Goal: Information Seeking & Learning: Learn about a topic

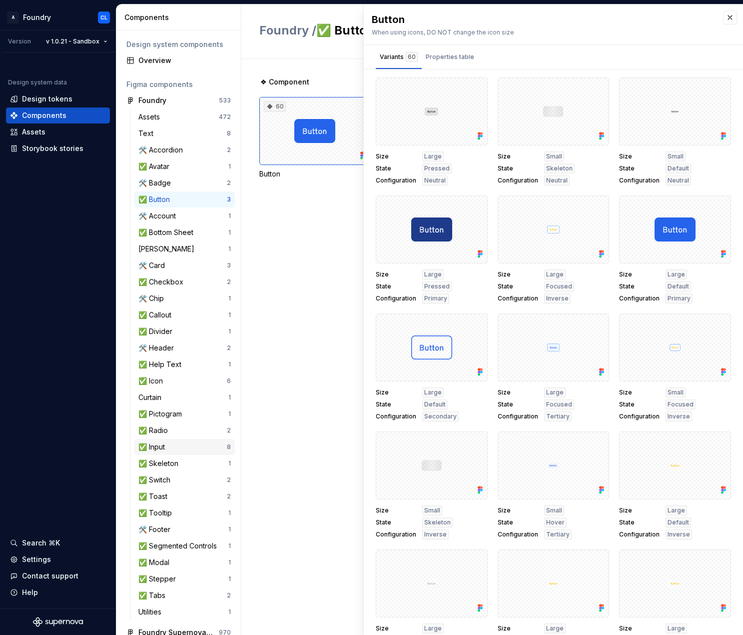
click at [191, 449] on div "✅ Input" at bounding box center [182, 447] width 88 height 10
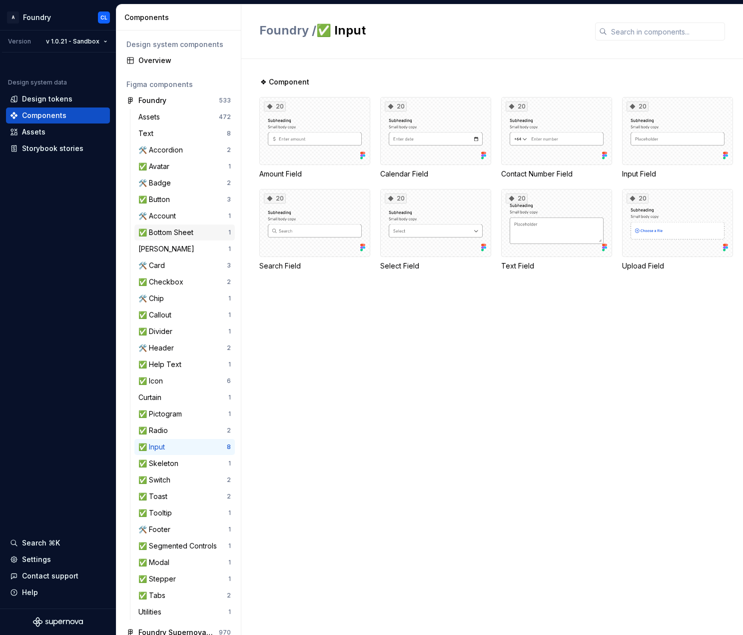
click at [185, 233] on div "✅ Bottom Sheet" at bounding box center [167, 232] width 59 height 10
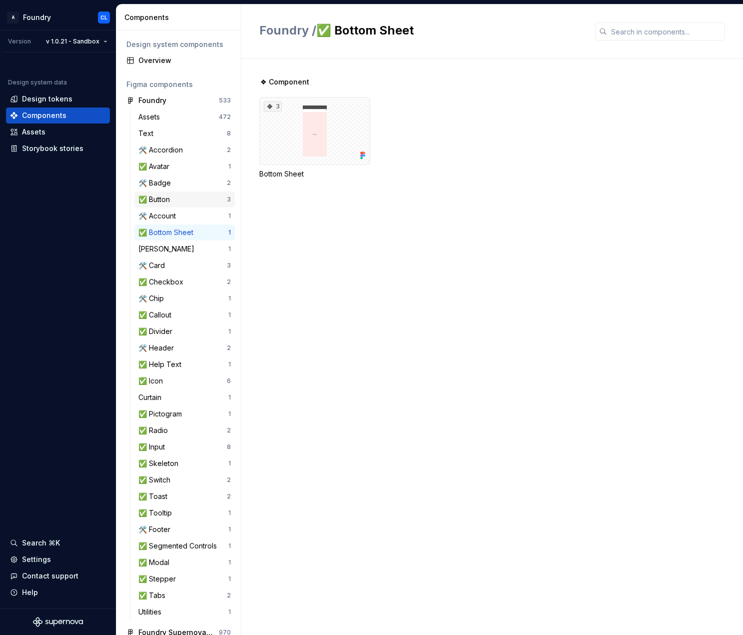
click at [192, 199] on div "✅ Button" at bounding box center [182, 199] width 88 height 10
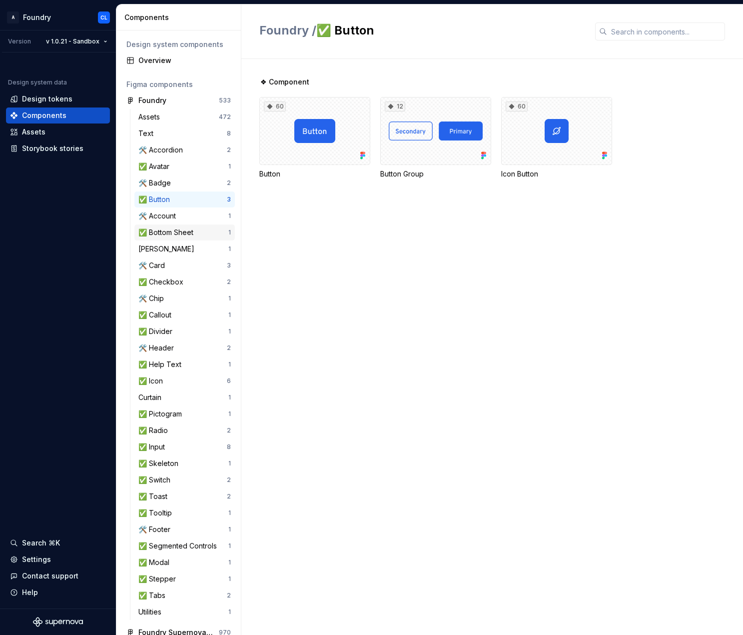
click at [197, 230] on div "✅ Bottom Sheet" at bounding box center [167, 232] width 59 height 10
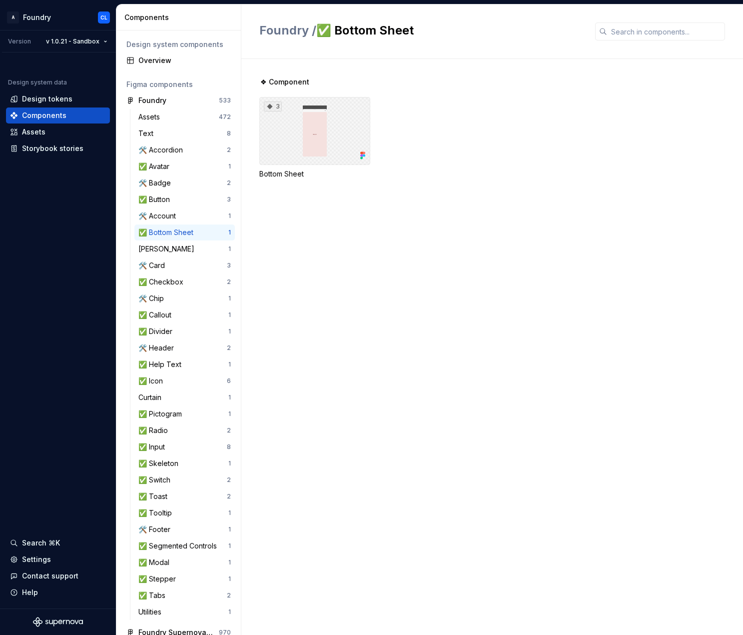
click at [319, 138] on div "3" at bounding box center [314, 131] width 111 height 68
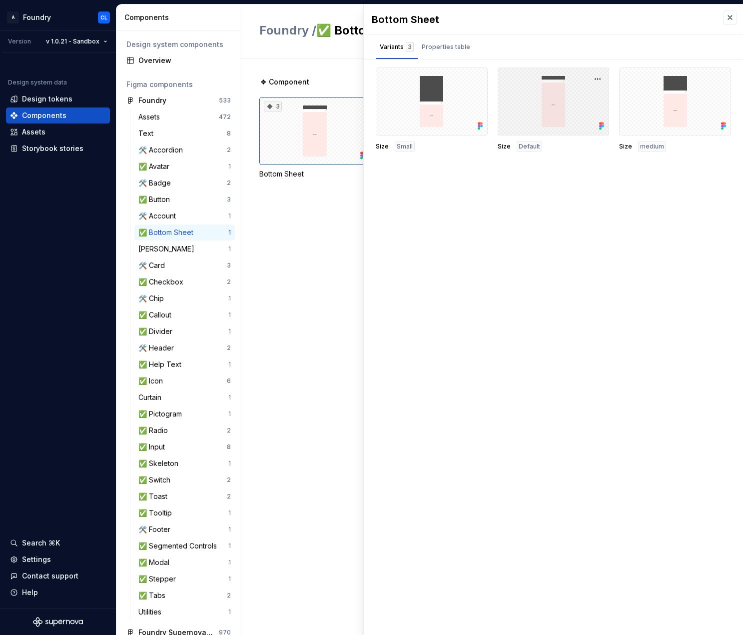
click at [565, 106] on div at bounding box center [554, 101] width 112 height 68
click at [472, 79] on button "button" at bounding box center [476, 79] width 14 height 14
click at [437, 99] on div "Open in [GEOGRAPHIC_DATA]" at bounding box center [444, 108] width 65 height 30
click at [180, 221] on div "🛠️ Account 1" at bounding box center [184, 216] width 100 height 16
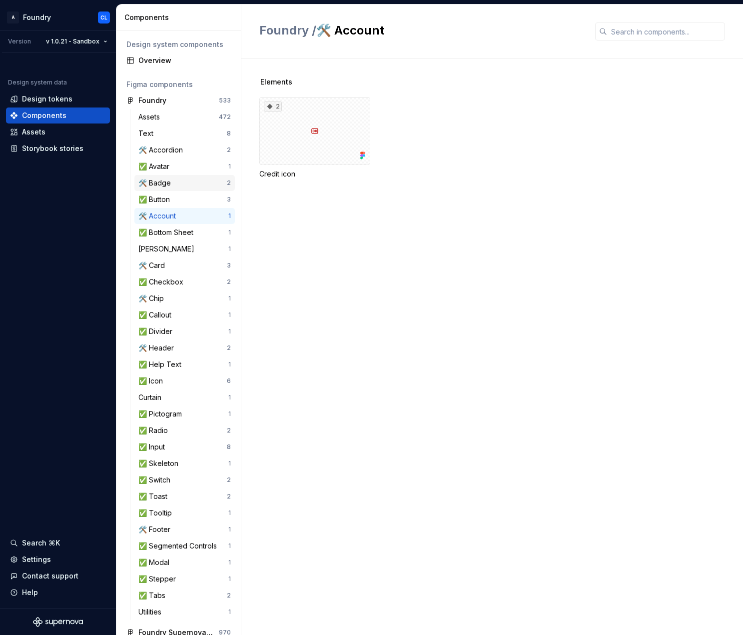
click at [178, 187] on div "🛠️ Badge" at bounding box center [182, 183] width 88 height 10
click at [192, 165] on div "✅ Avatar" at bounding box center [183, 166] width 90 height 10
click at [199, 199] on div "✅ Button" at bounding box center [182, 199] width 88 height 10
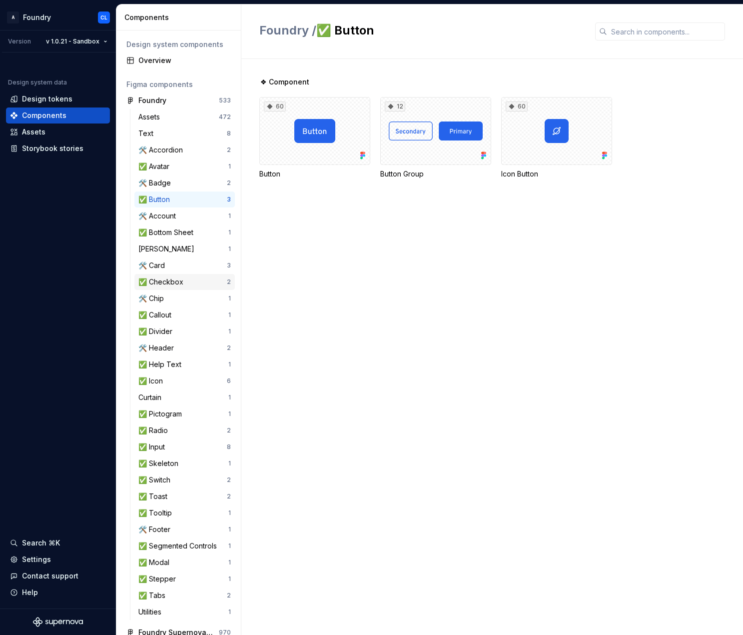
click at [187, 286] on div "✅ Checkbox" at bounding box center [182, 282] width 88 height 10
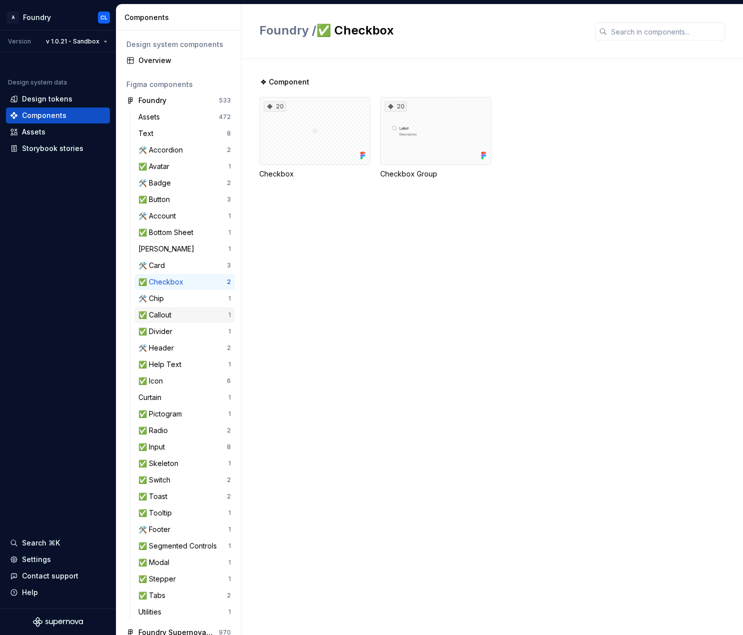
click at [185, 309] on div "✅ Callout 1" at bounding box center [184, 315] width 100 height 16
click at [185, 336] on div "✅ Divider 1" at bounding box center [184, 331] width 100 height 16
click at [187, 311] on div "✅ Callout" at bounding box center [183, 315] width 90 height 10
click at [190, 357] on div "✅ Help Text 1" at bounding box center [184, 364] width 100 height 16
click at [186, 383] on div "✅ Icon" at bounding box center [182, 381] width 88 height 10
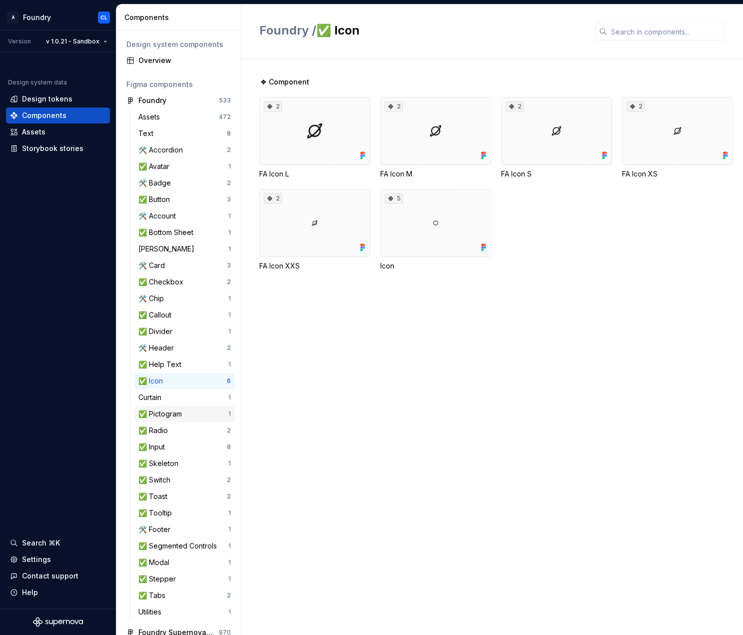
click at [186, 411] on div "✅ Pictogram" at bounding box center [161, 414] width 47 height 10
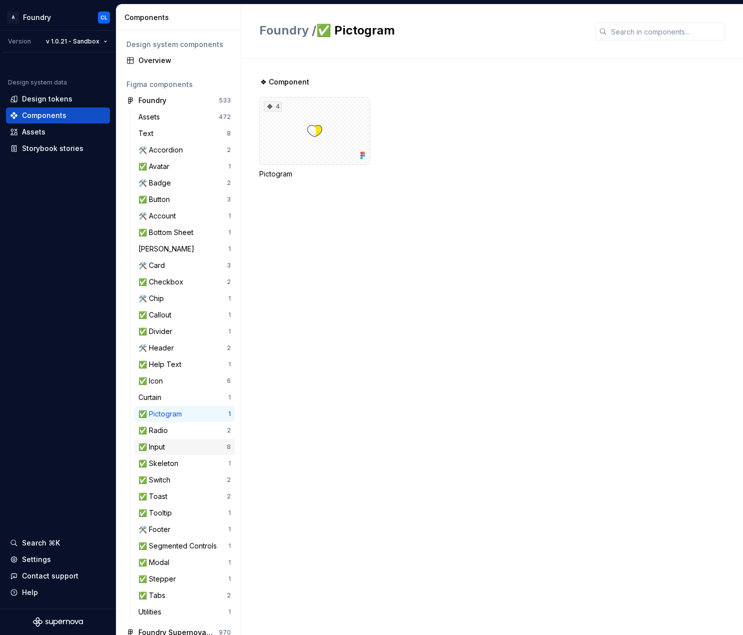
click at [190, 443] on div "✅ Input" at bounding box center [182, 447] width 88 height 10
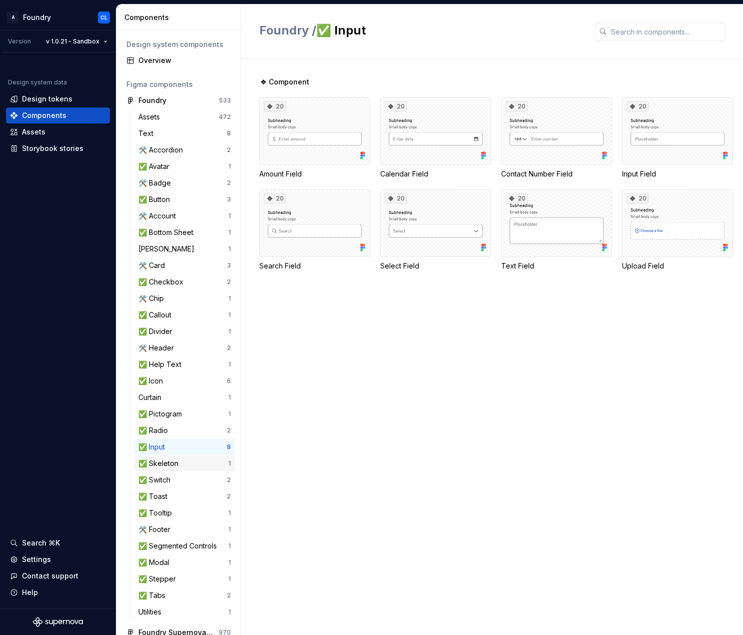
click at [190, 465] on div "✅ Skeleton" at bounding box center [183, 463] width 90 height 10
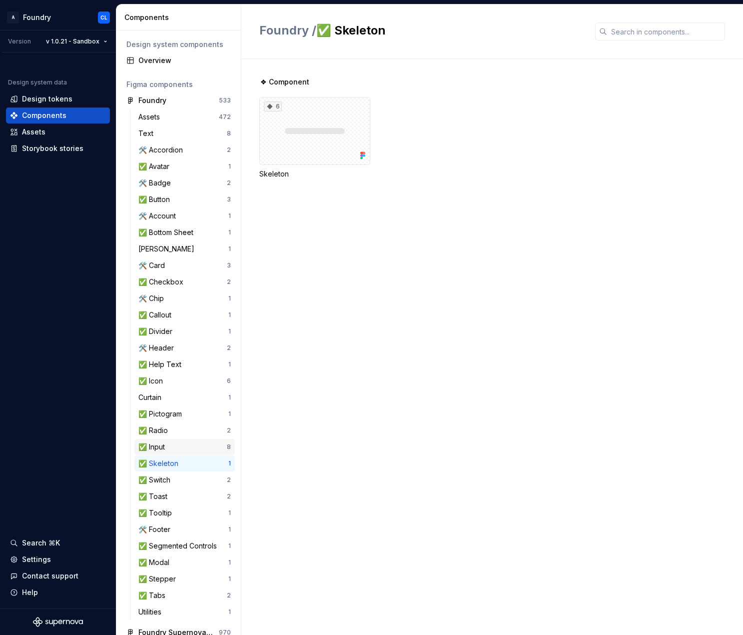
click at [187, 446] on div "✅ Input" at bounding box center [182, 447] width 88 height 10
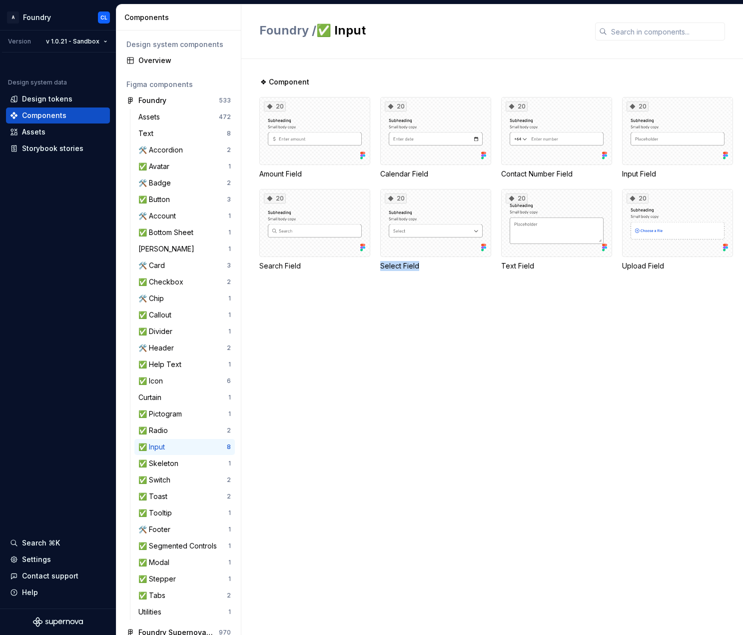
drag, startPoint x: 429, startPoint y: 266, endPoint x: 381, endPoint y: 263, distance: 48.1
click at [381, 263] on div "Select Field" at bounding box center [435, 266] width 111 height 10
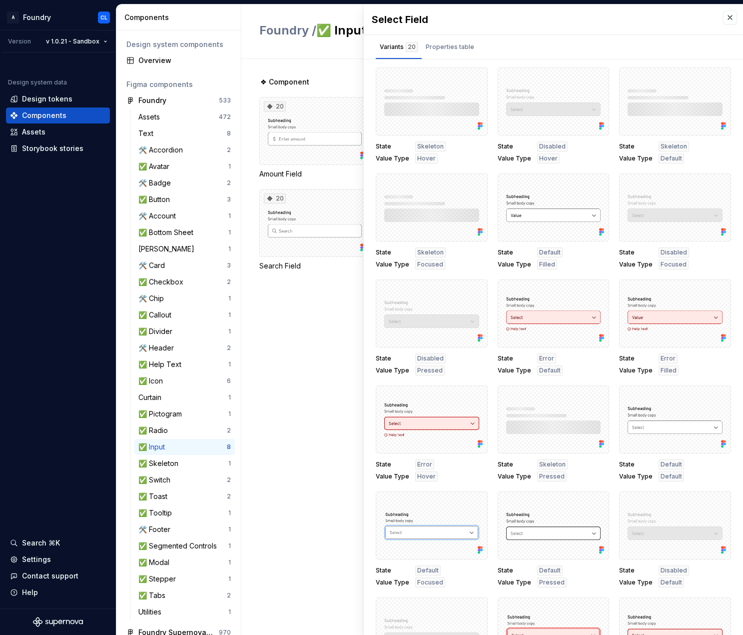
click at [298, 320] on div "❖ Component 20 Amount Field 20 Calendar Field 20 Contact Number Field 20 Input …" at bounding box center [501, 347] width 484 height 576
click at [183, 317] on div "✅ Callout" at bounding box center [183, 315] width 90 height 10
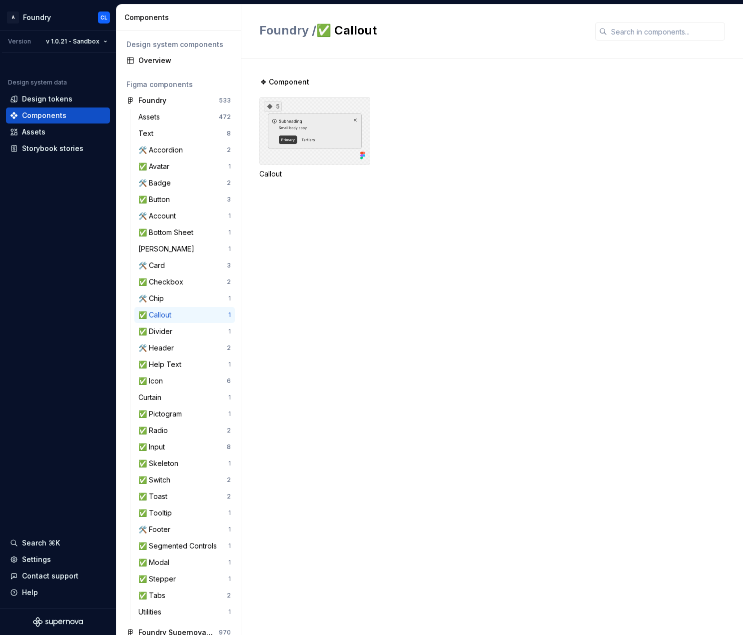
click at [313, 123] on div "5" at bounding box center [314, 131] width 111 height 68
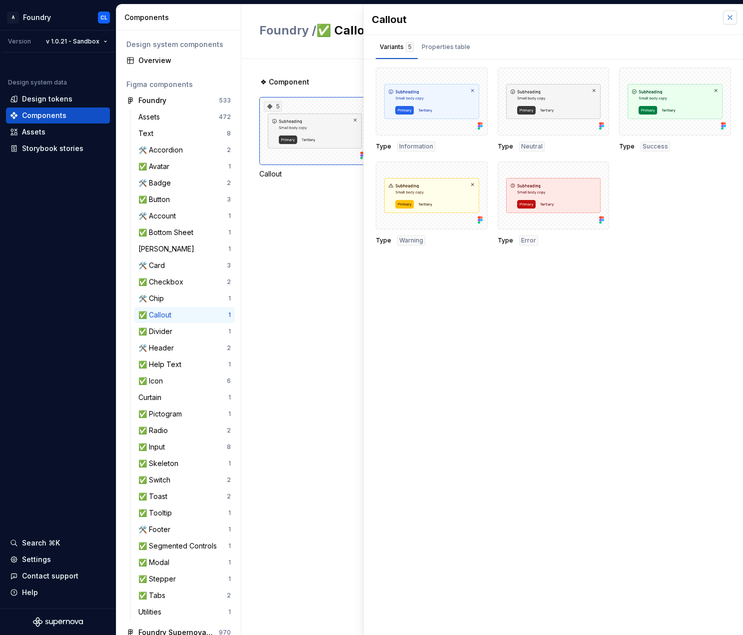
click at [732, 20] on button "button" at bounding box center [730, 17] width 14 height 14
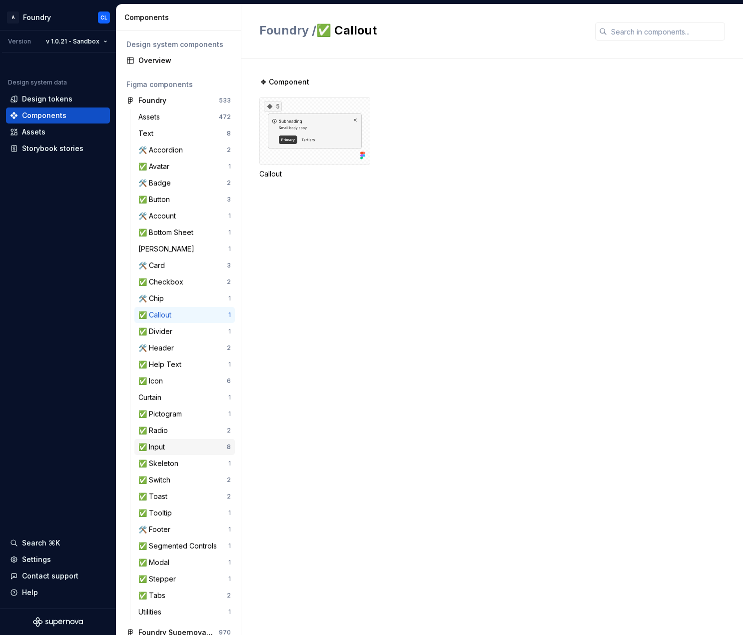
click at [175, 451] on div "✅ Input" at bounding box center [182, 447] width 88 height 10
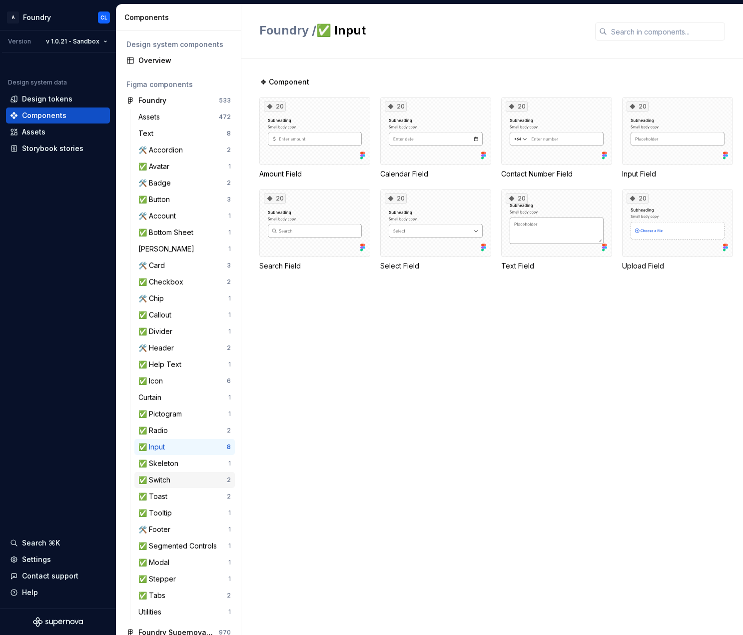
click at [192, 484] on div "✅ Switch" at bounding box center [182, 480] width 88 height 10
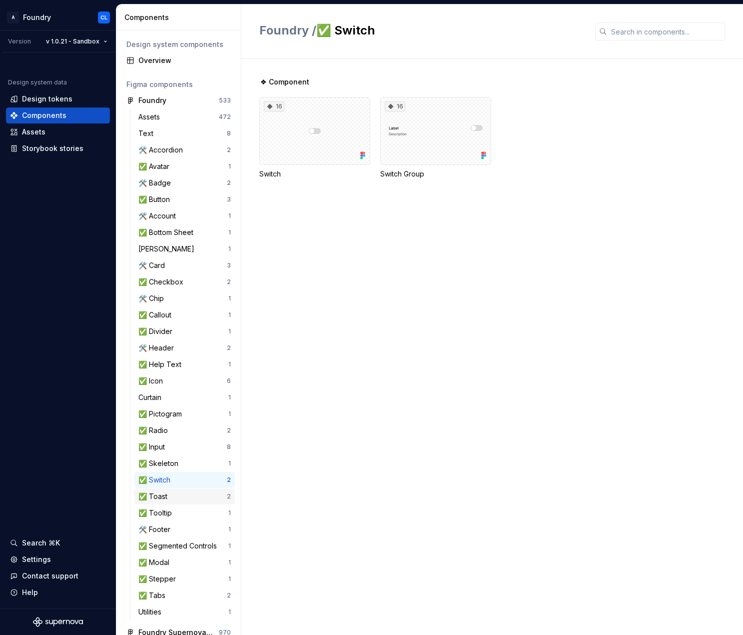
click at [197, 492] on div "✅ Toast" at bounding box center [182, 496] width 88 height 10
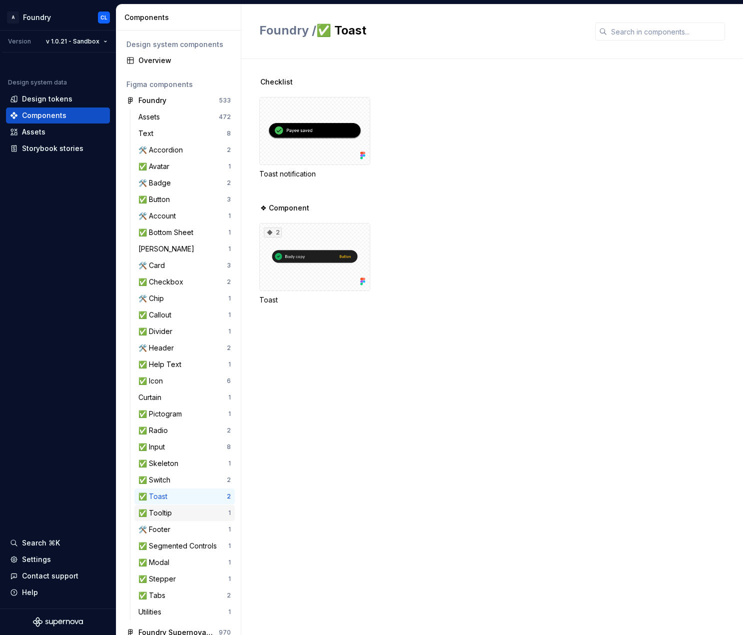
click at [196, 511] on div "✅ Tooltip" at bounding box center [183, 513] width 90 height 10
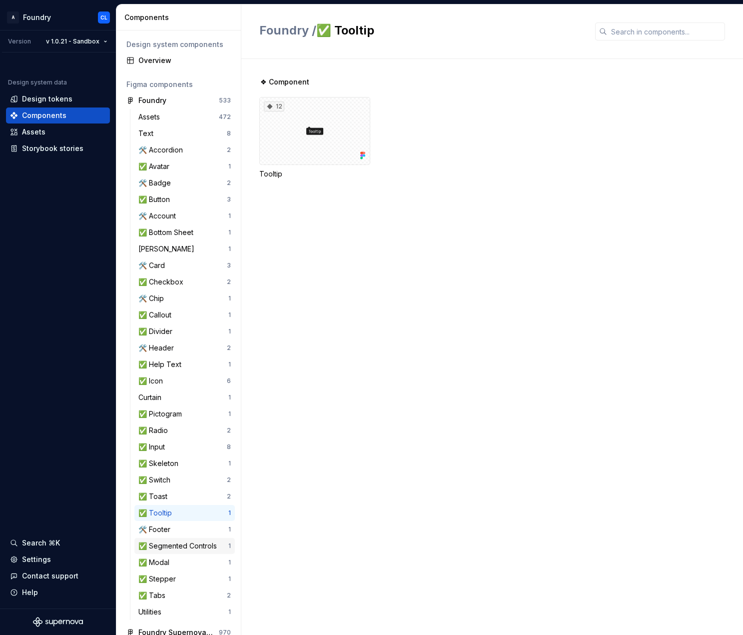
click at [192, 541] on div "✅ Segmented Controls" at bounding box center [179, 546] width 82 height 10
click at [187, 560] on div "✅ Modal" at bounding box center [183, 562] width 90 height 10
click at [191, 546] on div "✅ Segmented Controls" at bounding box center [179, 546] width 82 height 10
click at [350, 152] on div "4" at bounding box center [314, 131] width 111 height 68
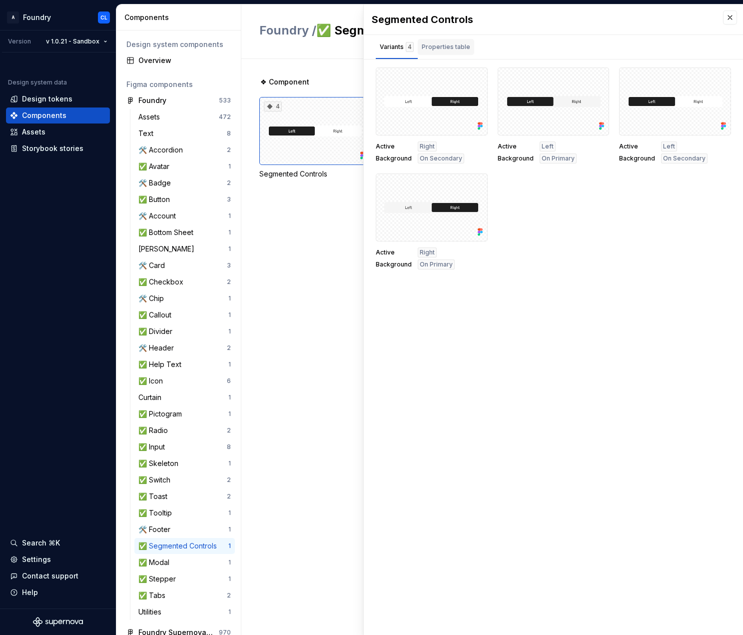
click at [458, 48] on div "Properties table" at bounding box center [446, 47] width 48 height 10
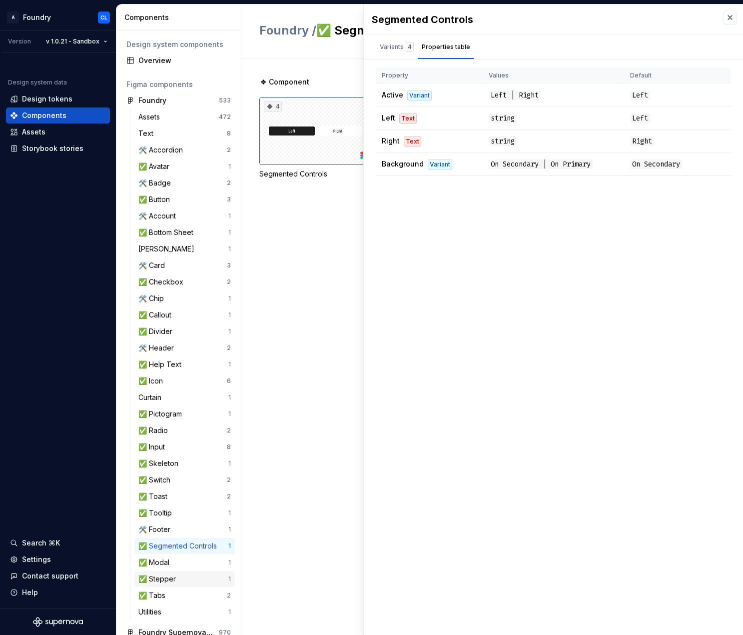
click at [187, 581] on div "✅ Stepper" at bounding box center [183, 579] width 90 height 10
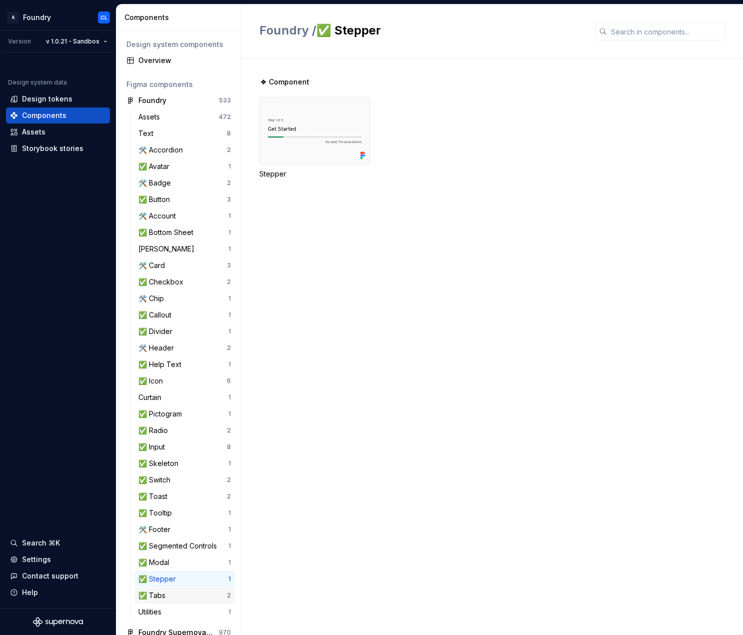
click at [194, 595] on div "✅ Tabs" at bounding box center [182, 595] width 88 height 10
click at [176, 527] on div "🛠️ Footer" at bounding box center [183, 529] width 90 height 10
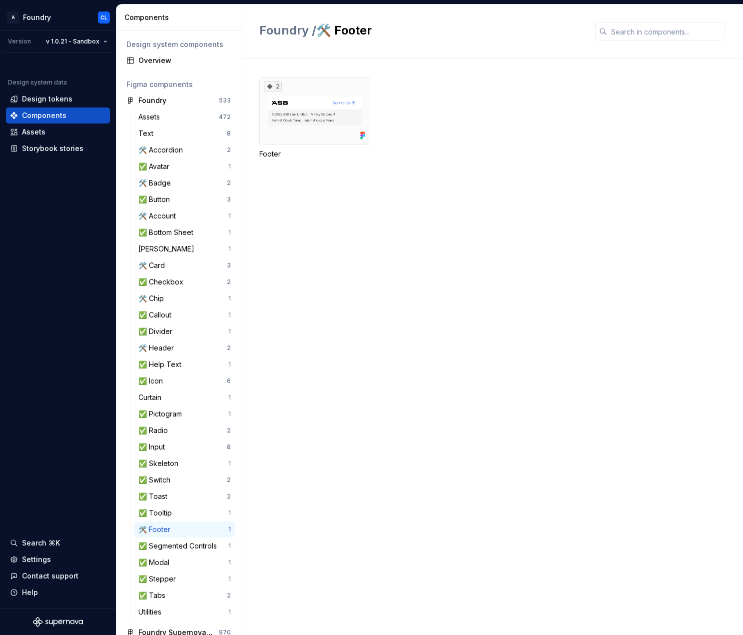
click at [208, 537] on div "Assets 472 Text 8 🛠️ Accordion 2 ✅ Avatar 1 🛠️ Badge 2 ✅ Button 3 🛠️ Account 1 …" at bounding box center [184, 364] width 100 height 511
click at [208, 544] on div "✅ Segmented Controls" at bounding box center [179, 546] width 82 height 10
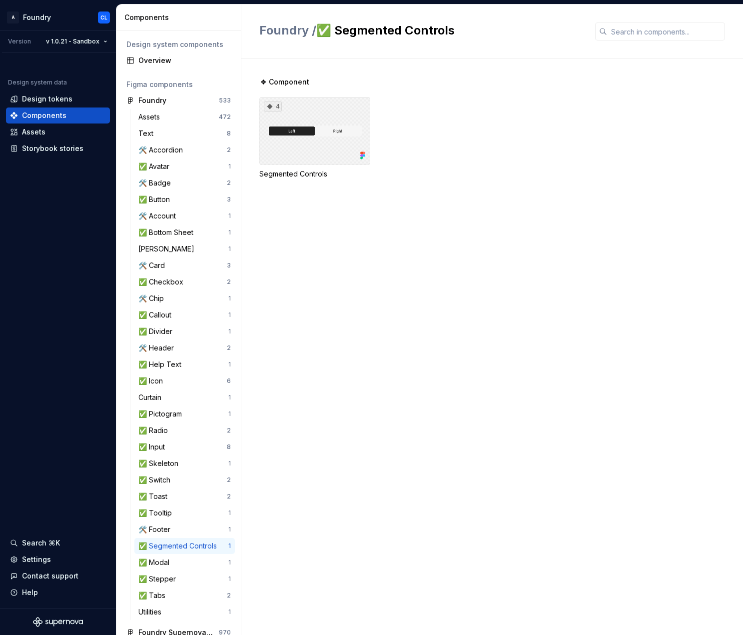
click at [358, 130] on div "4" at bounding box center [314, 131] width 111 height 68
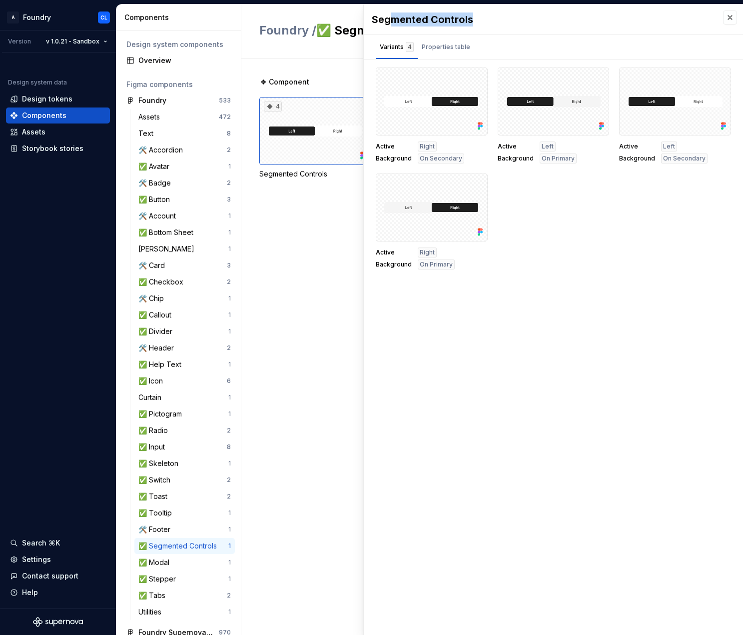
drag, startPoint x: 481, startPoint y: 23, endPoint x: 395, endPoint y: 28, distance: 86.1
click at [390, 24] on div "Segmented Controls" at bounding box center [542, 19] width 341 height 14
click at [457, 46] on div "Properties table" at bounding box center [446, 47] width 48 height 10
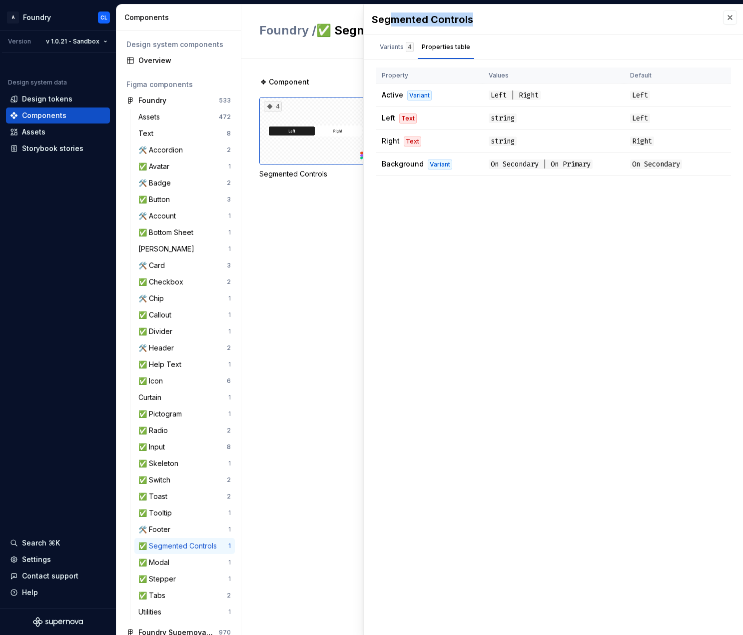
click at [471, 21] on div "Segmented Controls" at bounding box center [542, 19] width 341 height 14
click at [422, 20] on div "Segmented Controls" at bounding box center [542, 19] width 341 height 14
copy div "Segmented Controls"
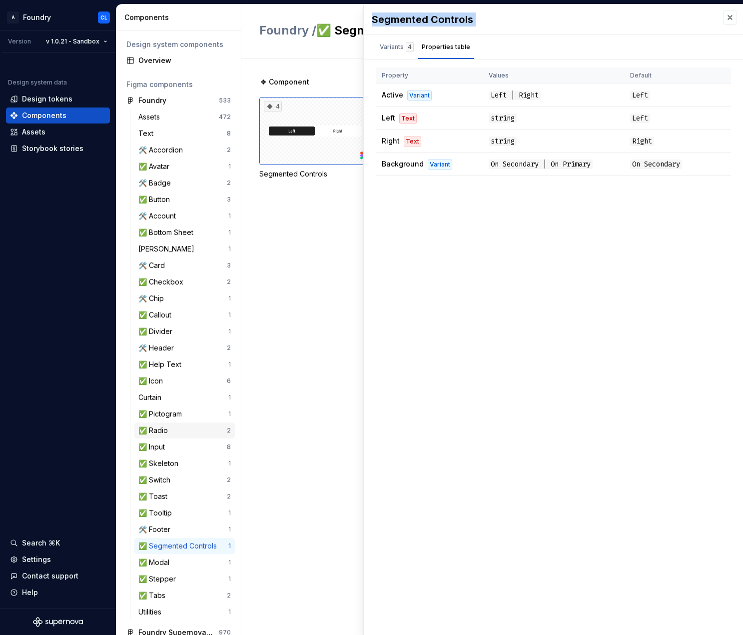
click at [167, 422] on div "✅ Radio 2" at bounding box center [184, 430] width 100 height 16
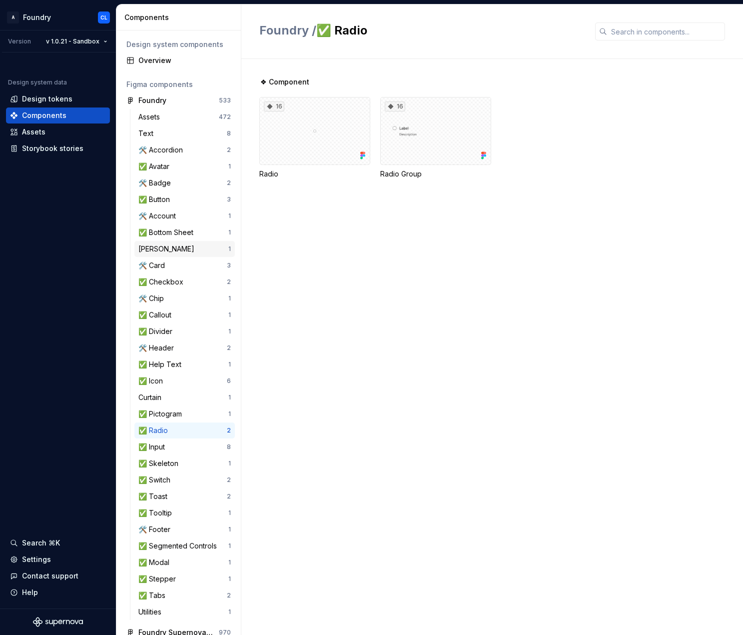
click at [175, 252] on div "[PERSON_NAME]" at bounding box center [168, 249] width 60 height 10
click at [175, 265] on div "🛠️ Card" at bounding box center [182, 265] width 88 height 10
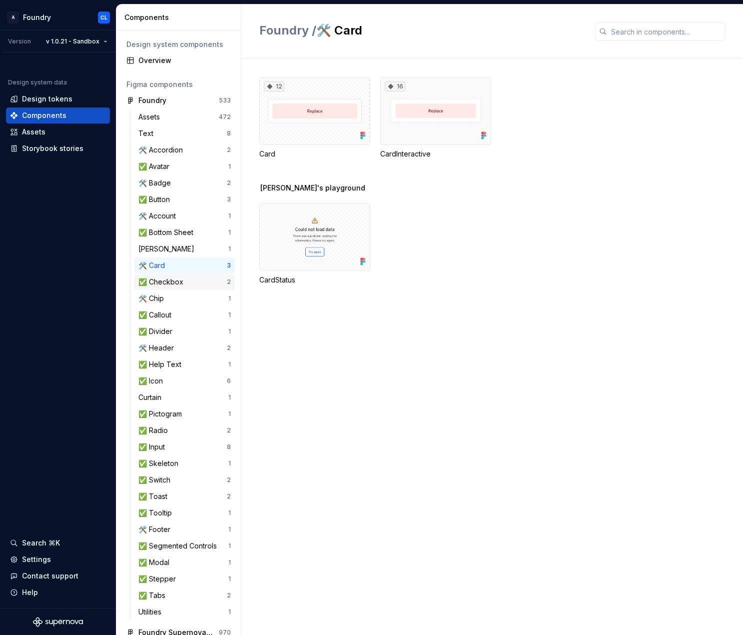
click at [184, 286] on div "✅ Checkbox" at bounding box center [162, 282] width 49 height 10
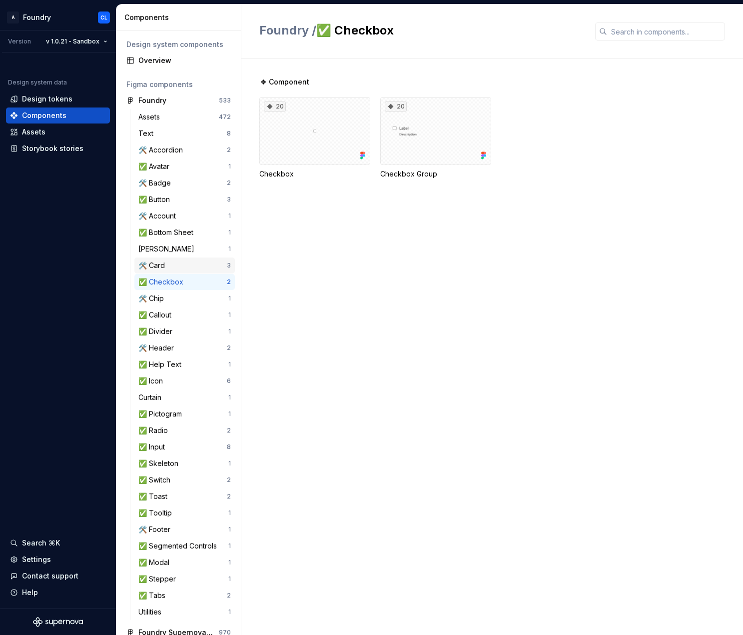
click at [184, 270] on div "🛠️ Card" at bounding box center [182, 265] width 88 height 10
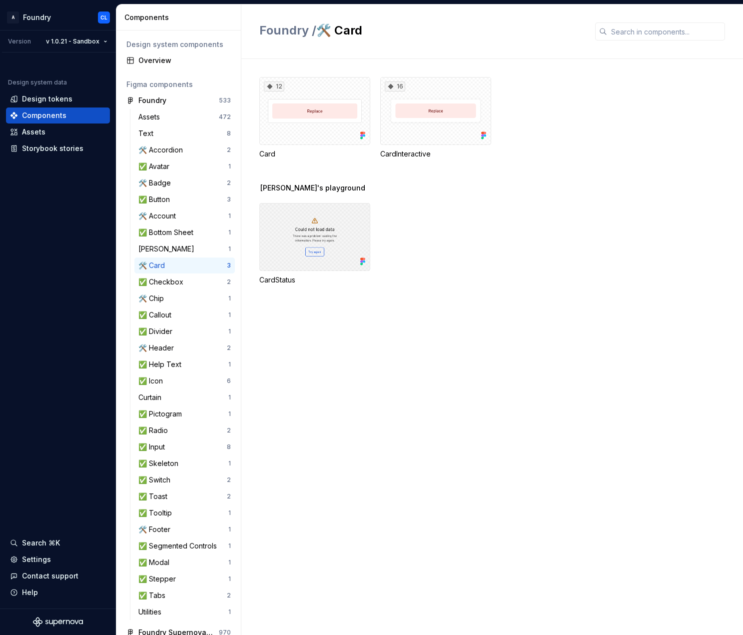
click at [326, 250] on div at bounding box center [314, 237] width 111 height 68
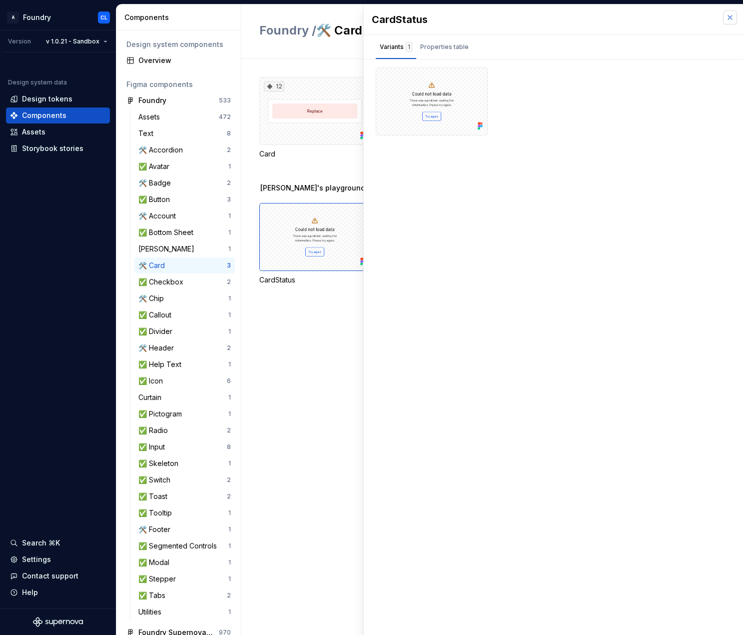
click at [730, 19] on button "button" at bounding box center [730, 17] width 14 height 14
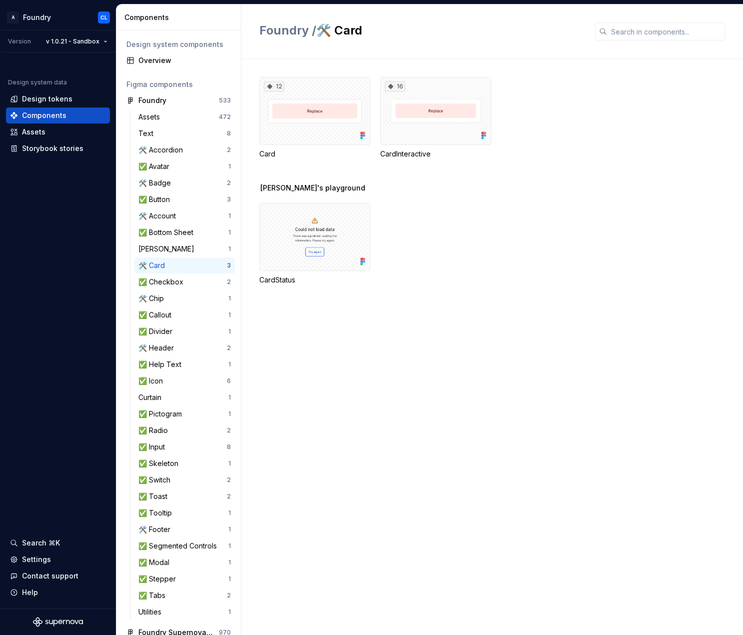
click at [727, 17] on div "Foundry / 🛠️ Card" at bounding box center [492, 31] width 502 height 54
click at [182, 282] on div "✅ Checkbox" at bounding box center [162, 282] width 49 height 10
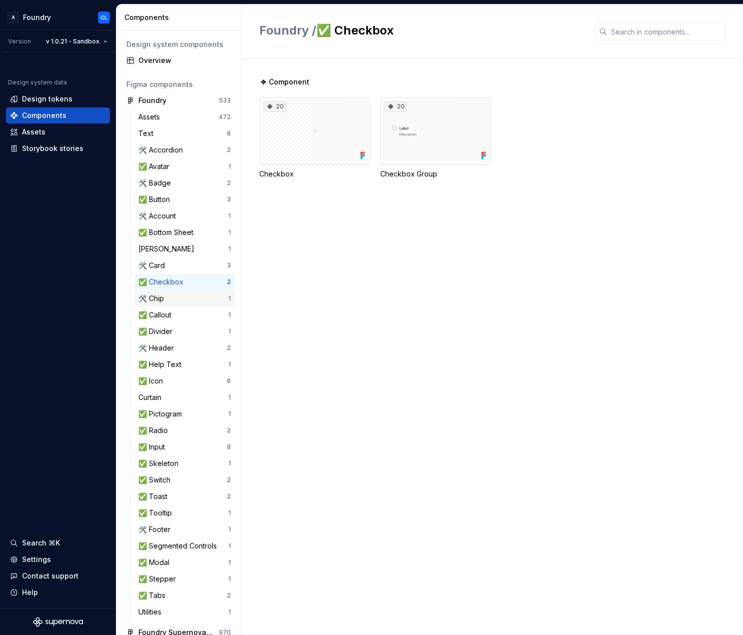
click at [182, 296] on div "🛠️ Chip" at bounding box center [183, 298] width 90 height 10
click at [185, 350] on div "🛠️ Header" at bounding box center [182, 348] width 88 height 10
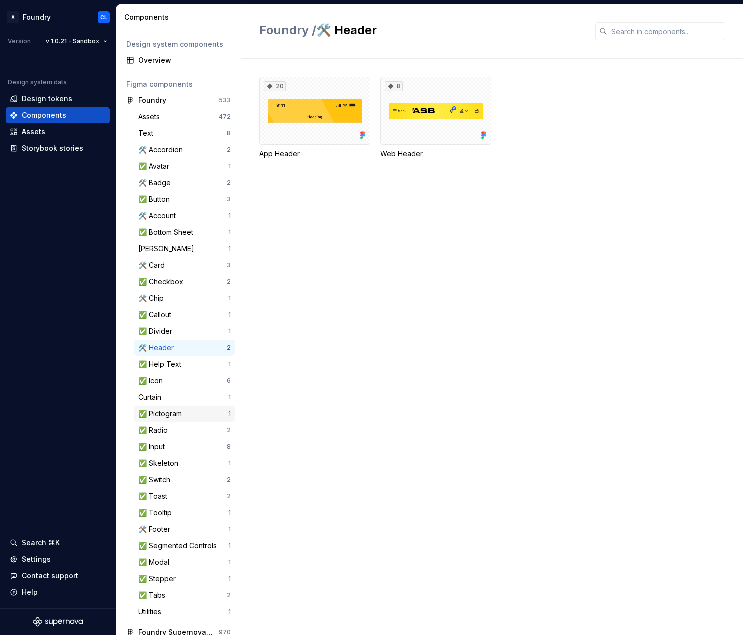
click at [192, 413] on div "✅ Pictogram" at bounding box center [183, 414] width 90 height 10
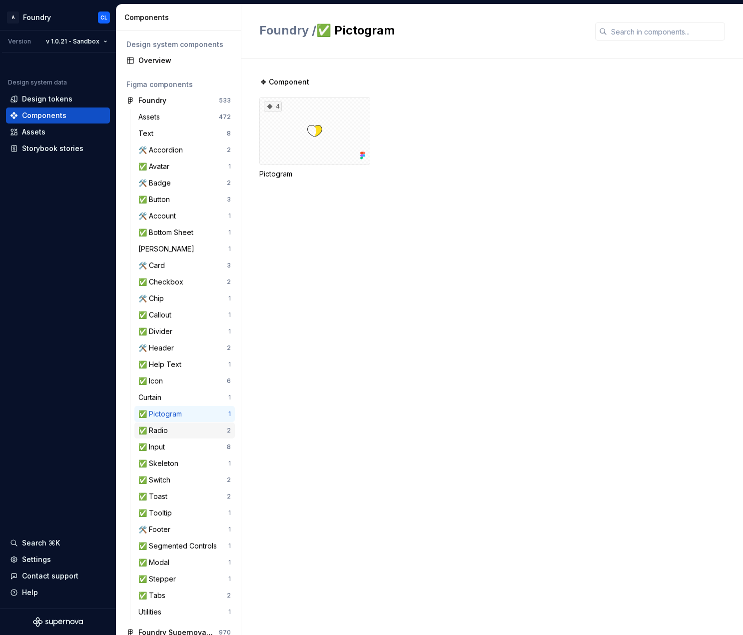
click at [196, 430] on div "✅ Radio" at bounding box center [182, 430] width 88 height 10
click at [184, 474] on div "✅ Switch 2" at bounding box center [184, 480] width 100 height 16
click at [183, 511] on div "✅ Tooltip" at bounding box center [183, 513] width 90 height 10
click at [181, 526] on div "🛠️ Footer" at bounding box center [183, 529] width 90 height 10
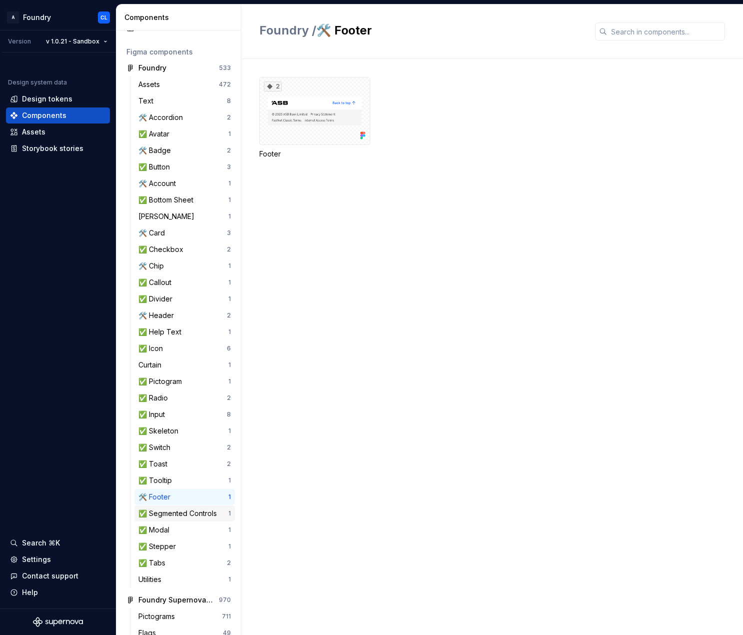
scroll to position [50, 0]
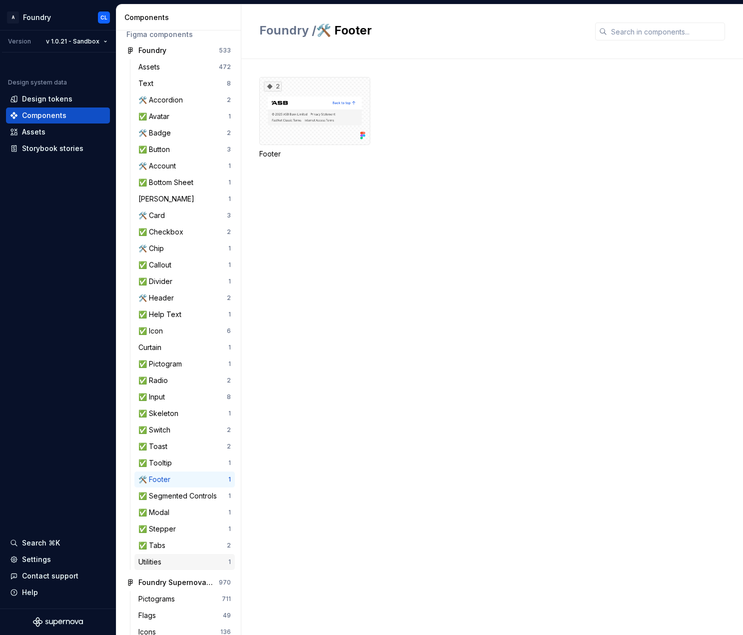
click at [157, 562] on div "Utilities" at bounding box center [151, 562] width 27 height 10
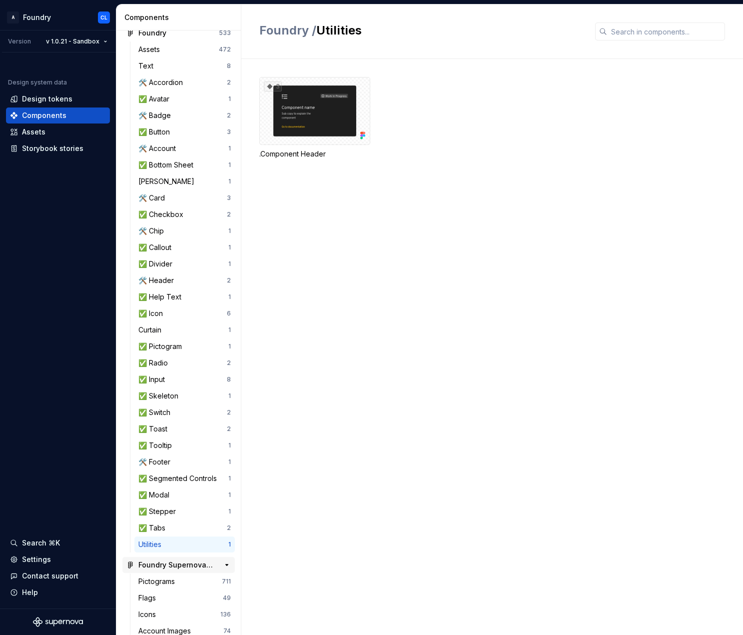
scroll to position [81, 0]
